Goal: Communication & Community: Answer question/provide support

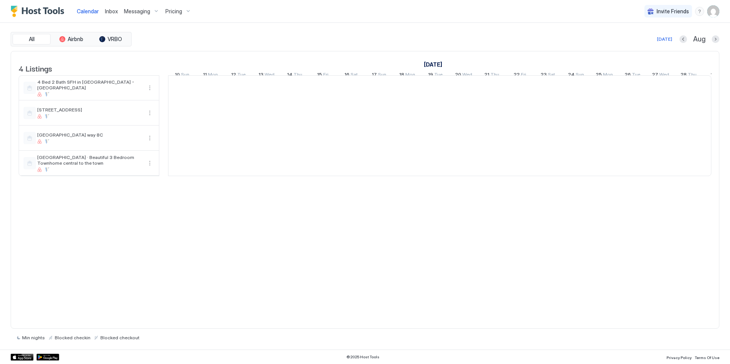
scroll to position [0, 422]
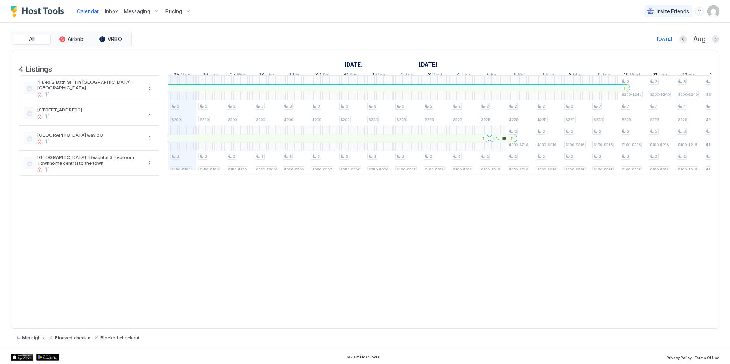
click at [114, 11] on span "Inbox" at bounding box center [111, 11] width 13 height 6
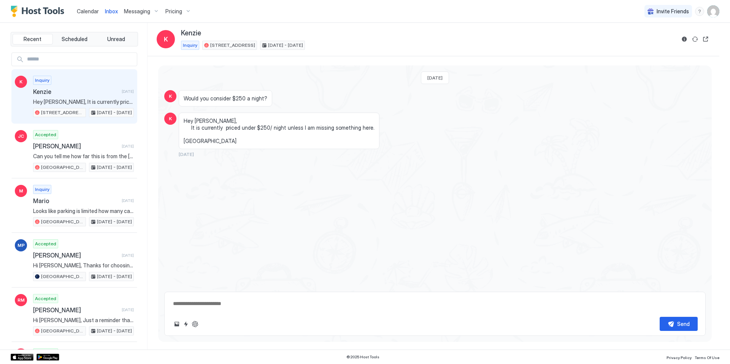
type textarea "*"
click at [130, 9] on span "Messaging" at bounding box center [137, 11] width 26 height 7
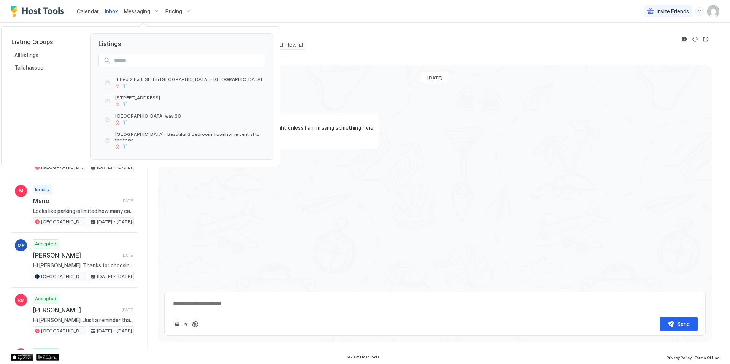
click at [176, 12] on div at bounding box center [365, 182] width 730 height 364
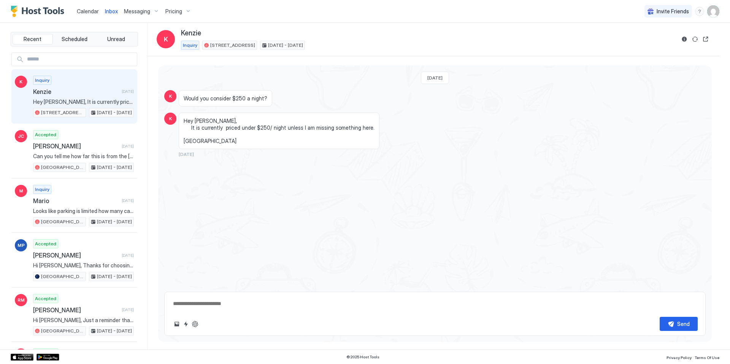
click at [184, 12] on div "Pricing" at bounding box center [178, 11] width 32 height 13
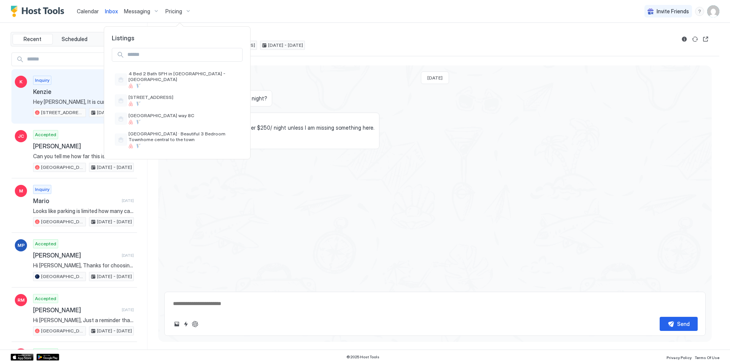
click at [84, 11] on div at bounding box center [365, 182] width 730 height 364
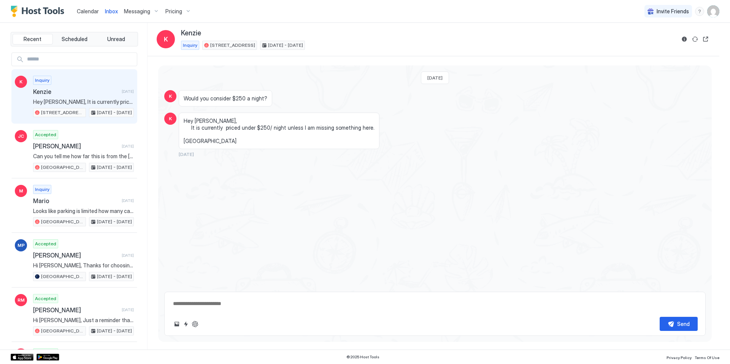
click at [84, 11] on span "Calendar" at bounding box center [88, 11] width 22 height 6
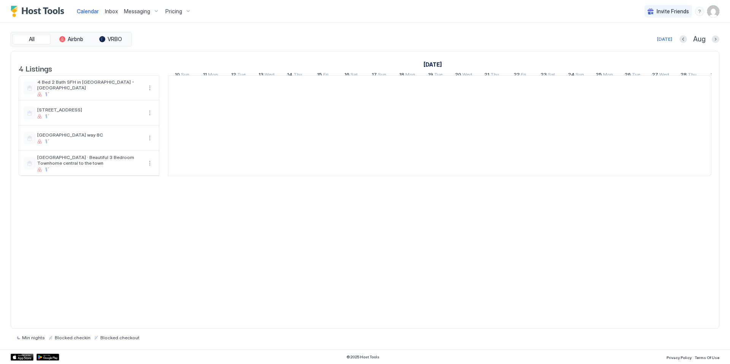
scroll to position [0, 422]
